Goal: Information Seeking & Learning: Learn about a topic

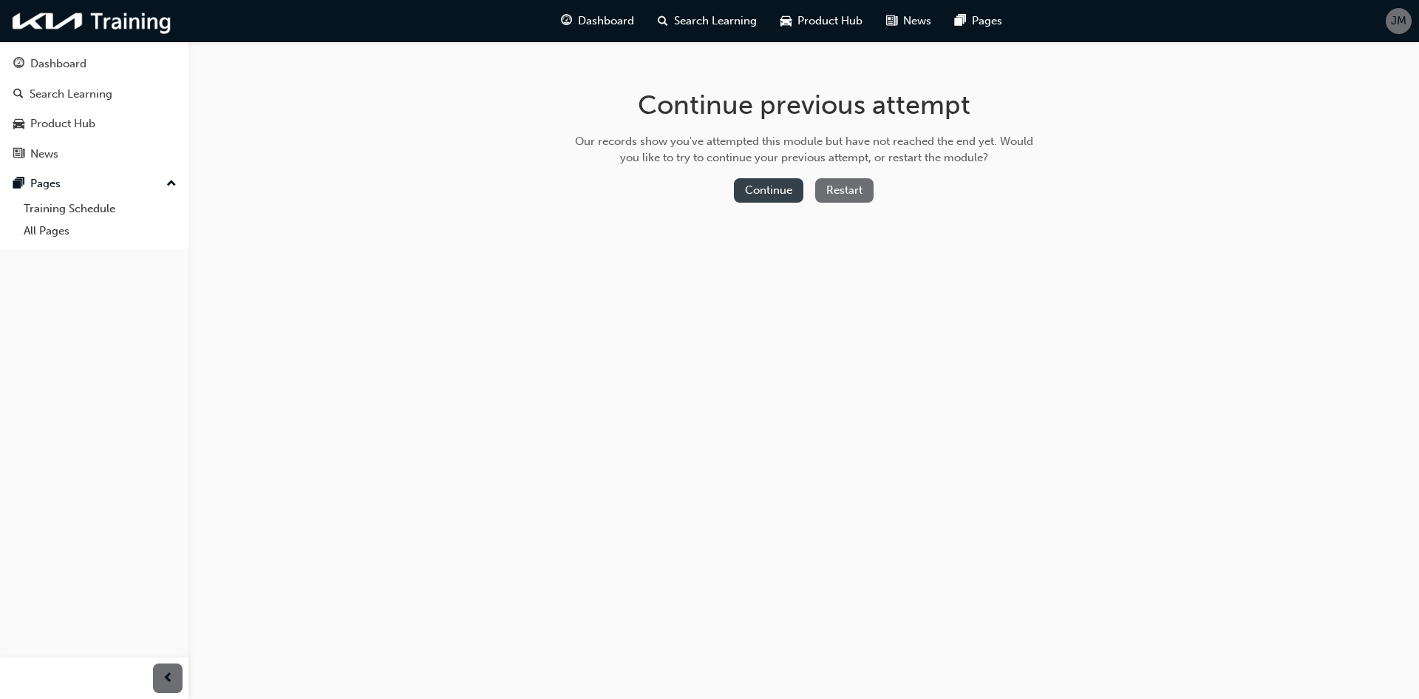
click at [796, 196] on button "Continue" at bounding box center [768, 190] width 69 height 24
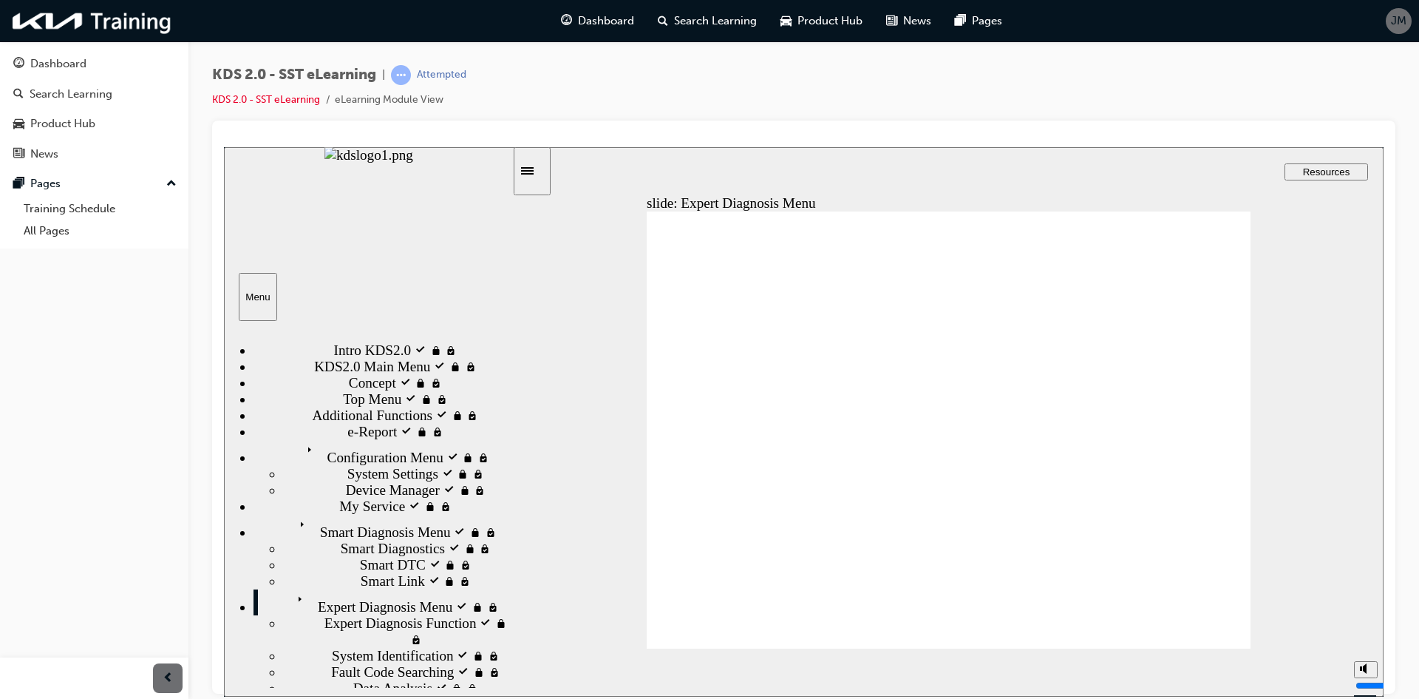
type input "36800"
type input "7"
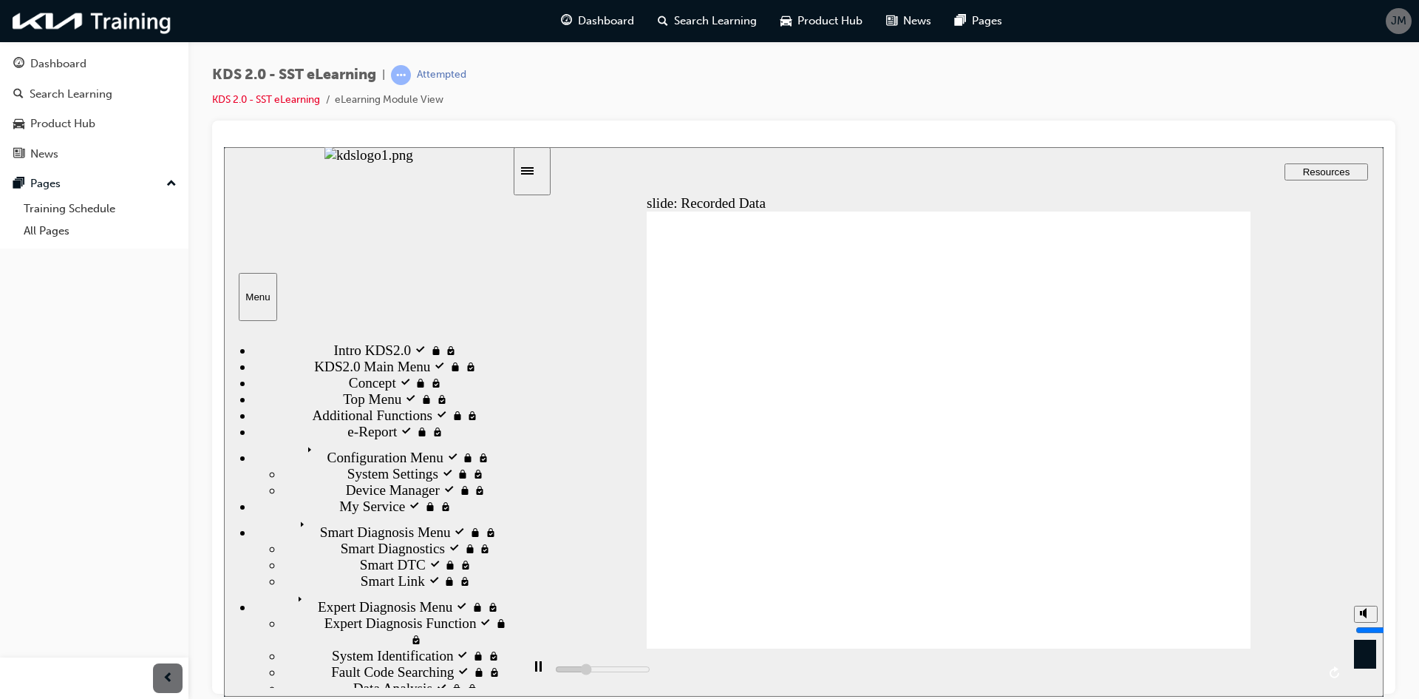
type input "36900"
type input "6"
type input "37400"
drag, startPoint x: 1364, startPoint y: 616, endPoint x: 1363, endPoint y: 623, distance: 7.4
type input "6"
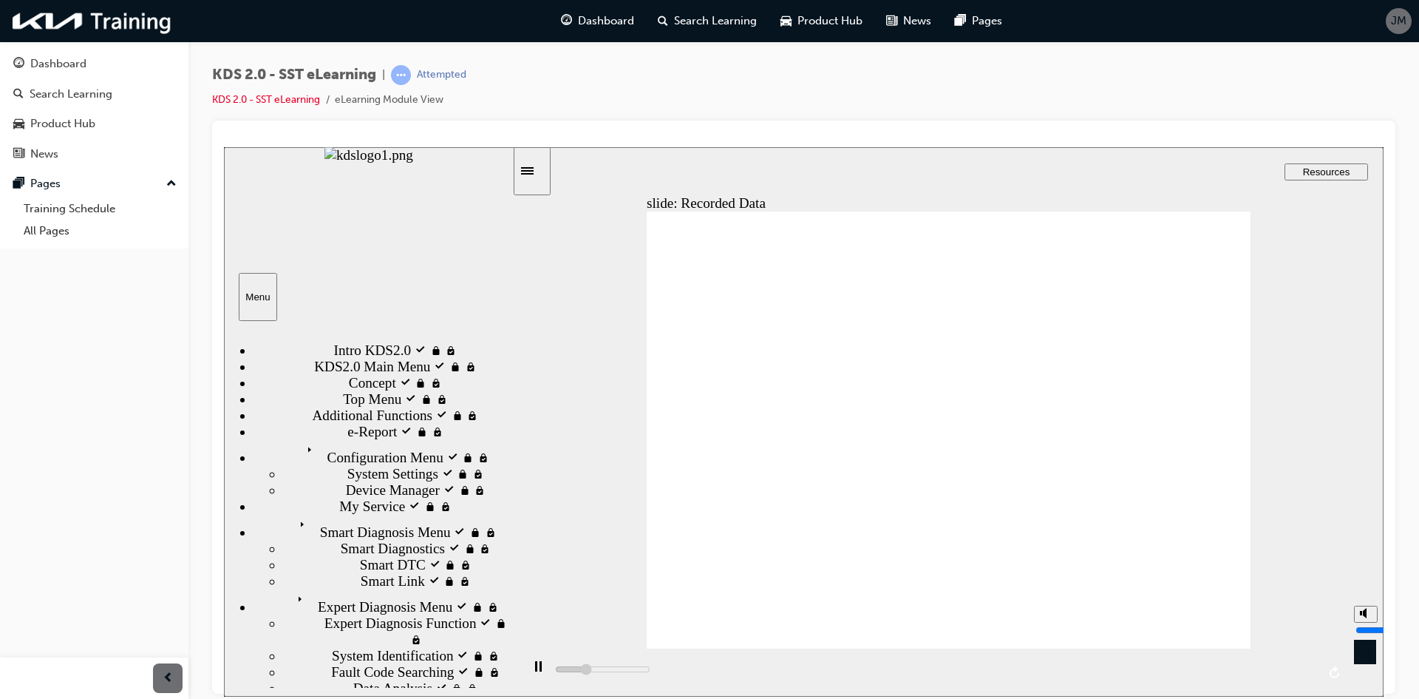
click at [1363, 623] on input "volume" at bounding box center [1403, 629] width 95 height 12
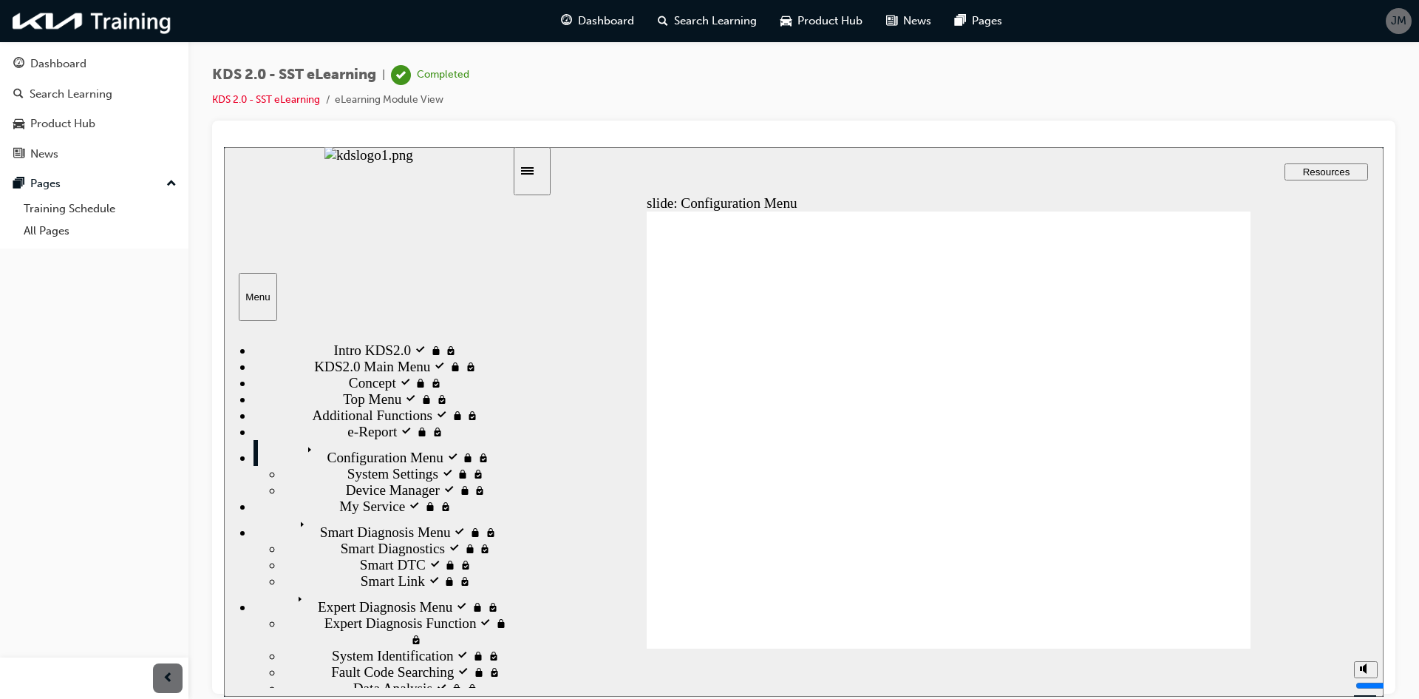
type input "74400"
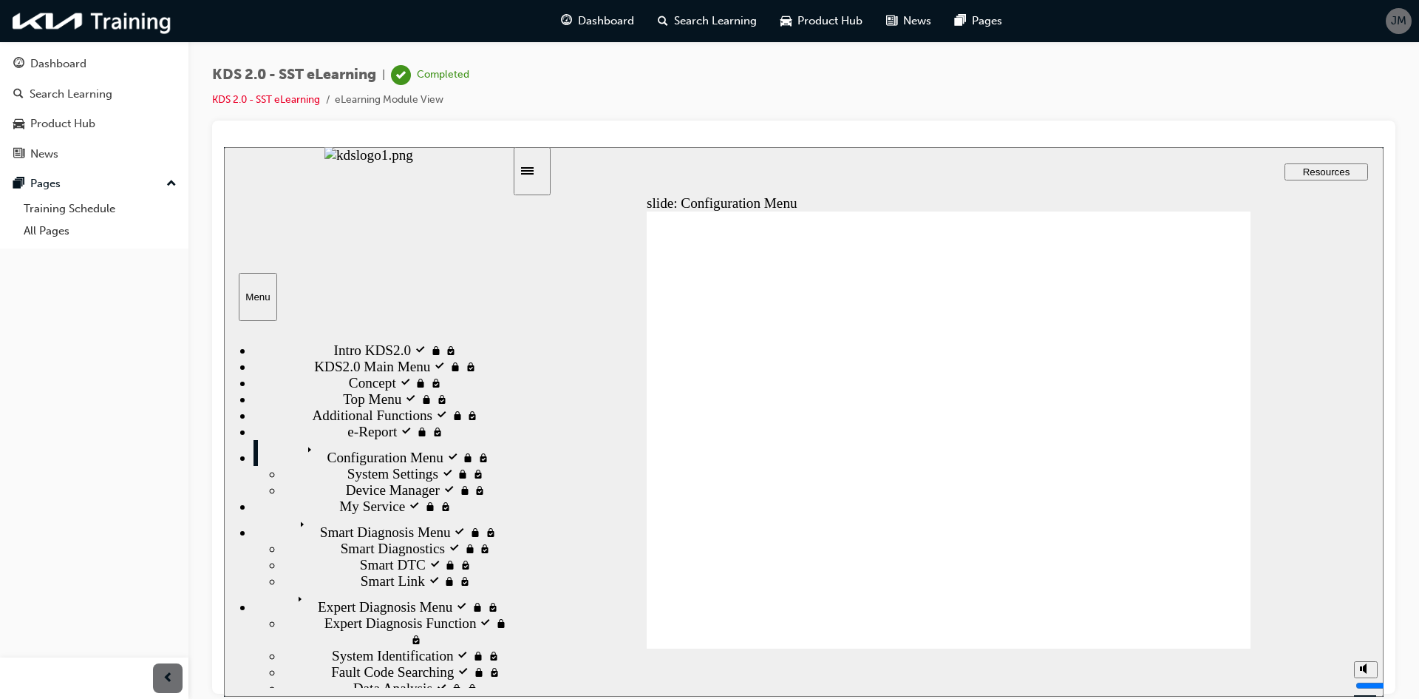
click at [118, 47] on div "Dashboard Search Learning Product Hub News Pages Pages Training Schedule All Pa…" at bounding box center [94, 144] width 188 height 207
click at [125, 75] on link "Dashboard" at bounding box center [94, 63] width 177 height 27
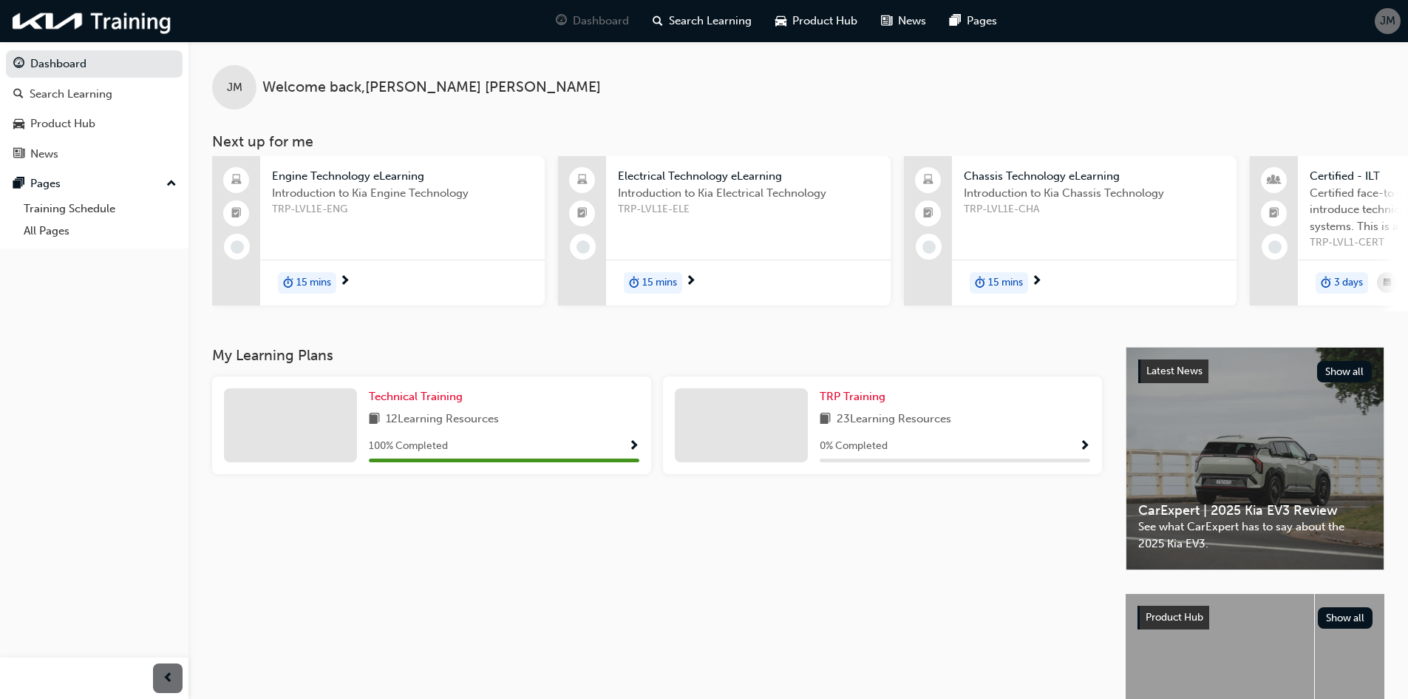
click at [429, 448] on span "100 % Completed" at bounding box center [408, 446] width 79 height 17
click at [429, 376] on div "My Learning Plans Technical Training 12 Learning Resources 100 % Completed TRP …" at bounding box center [669, 416] width 914 height 138
click at [429, 393] on link "Technical Training" at bounding box center [419, 396] width 100 height 17
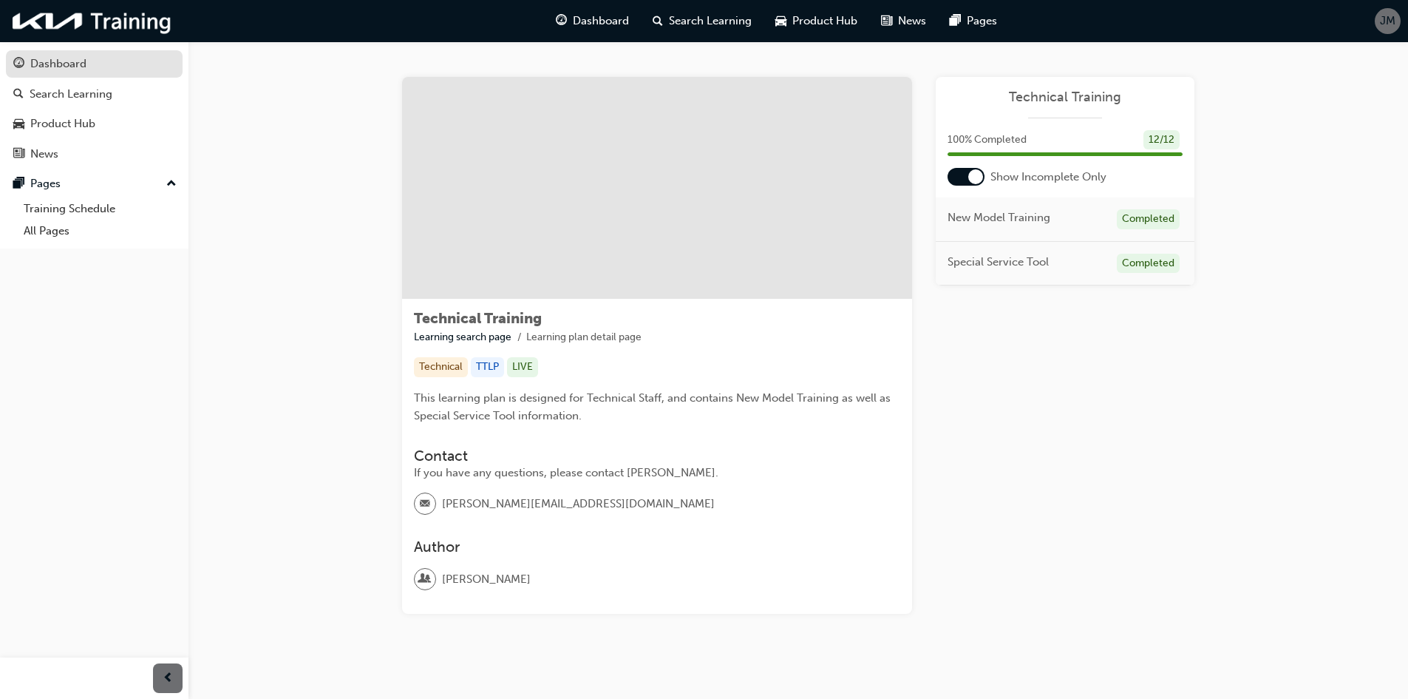
click at [109, 73] on link "Dashboard" at bounding box center [94, 63] width 177 height 27
